Goal: Navigation & Orientation: Find specific page/section

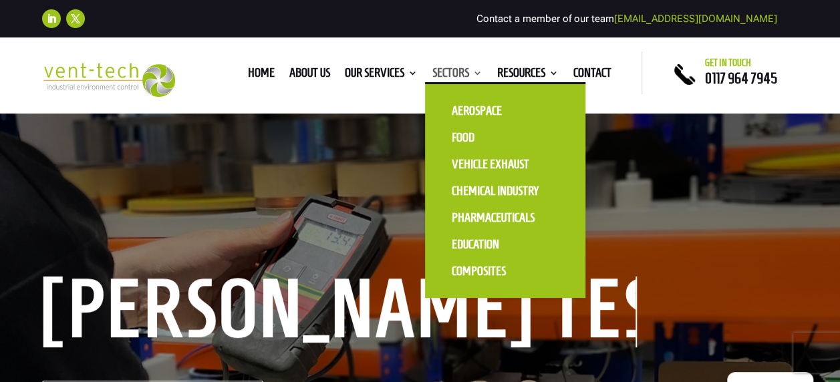
click at [453, 72] on link "Sectors" at bounding box center [457, 75] width 50 height 15
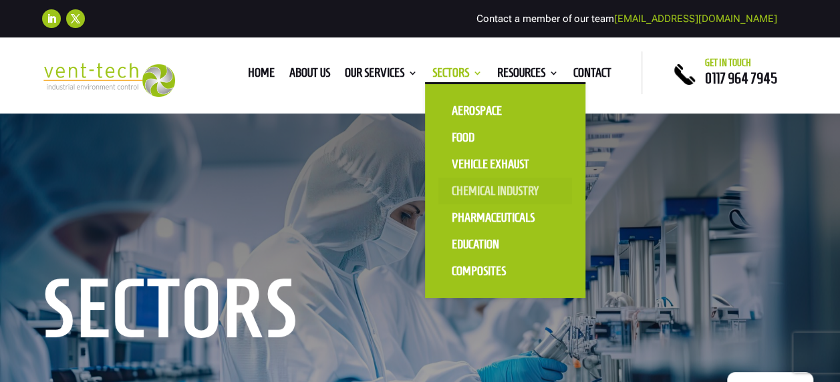
click at [481, 182] on link "Chemical Industry" at bounding box center [505, 191] width 134 height 27
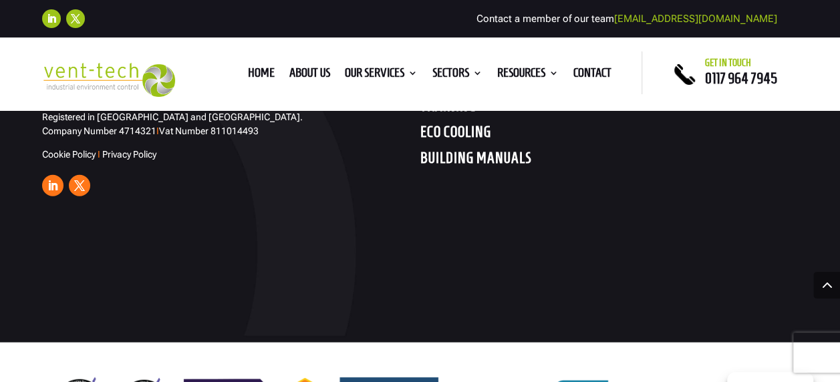
scroll to position [4184, 0]
